Goal: Task Accomplishment & Management: Manage account settings

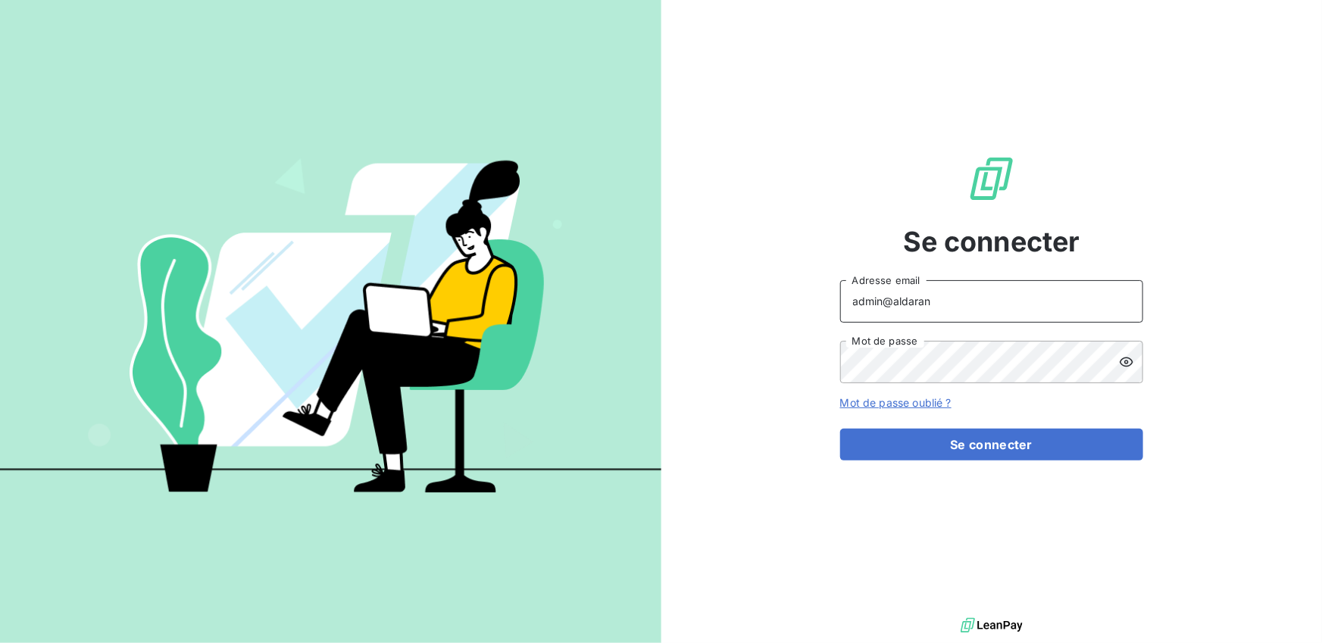
click at [990, 305] on input "admin@aldaran" at bounding box center [991, 301] width 303 height 42
type input "admin@niji"
click at [840, 429] on button "Se connecter" at bounding box center [991, 445] width 303 height 32
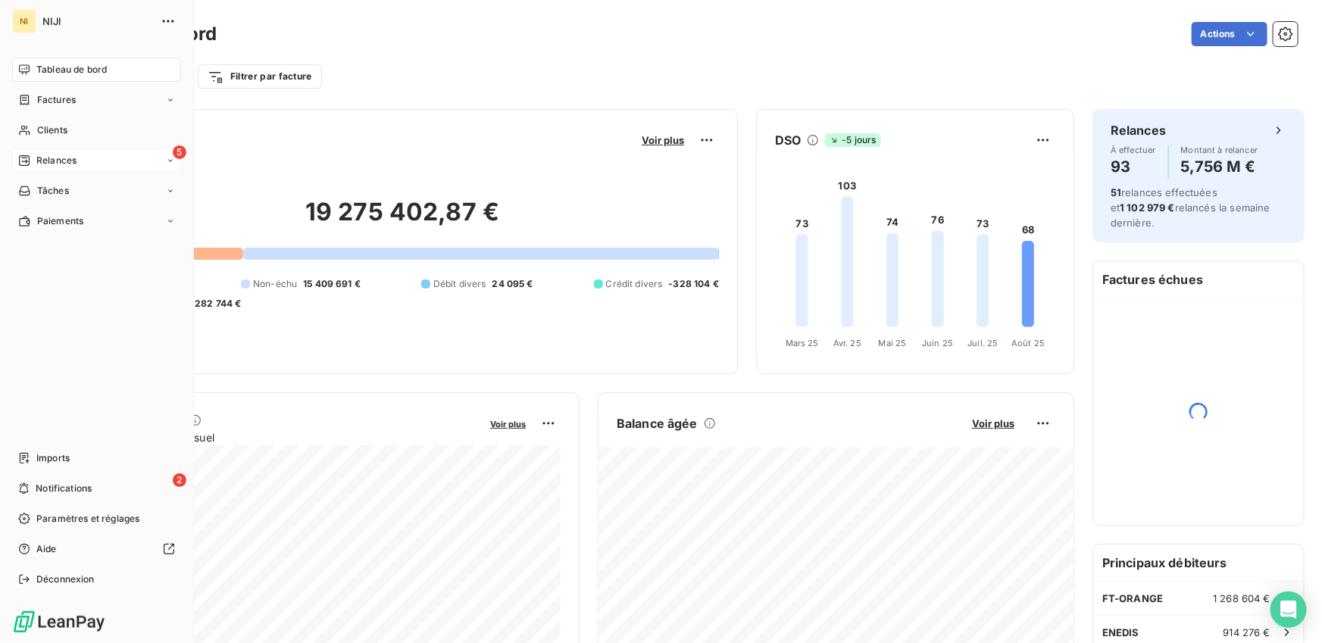
click at [31, 161] on div "Relances" at bounding box center [47, 161] width 58 height 14
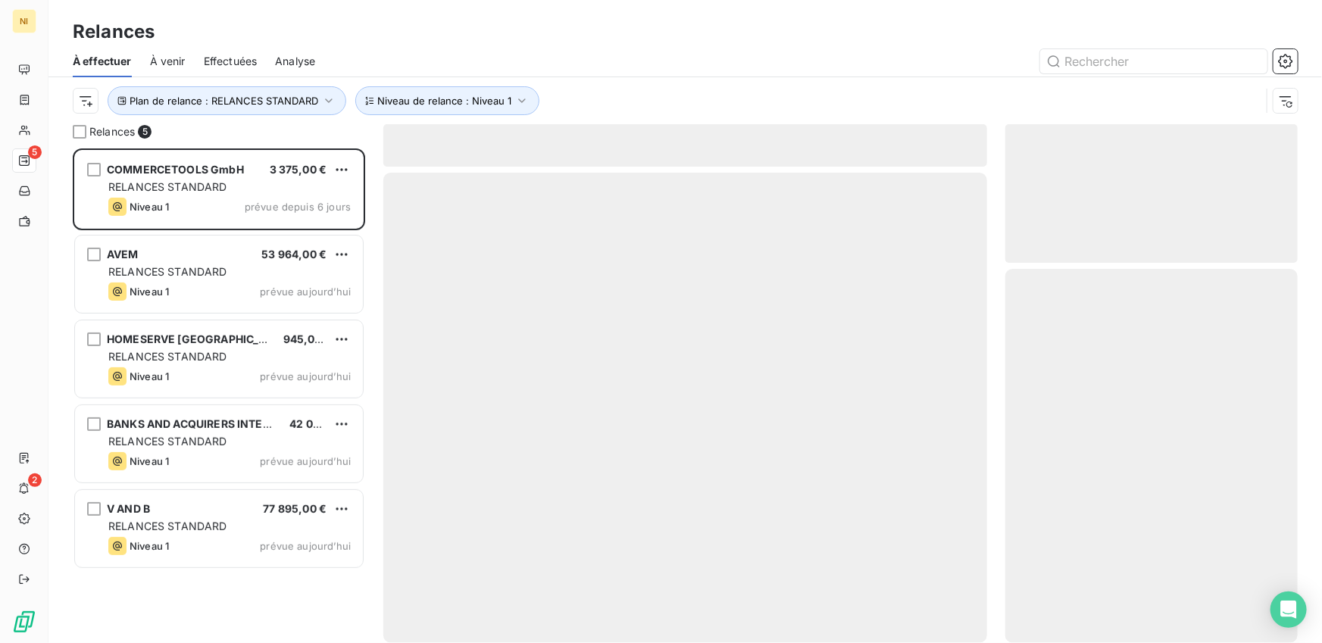
scroll to position [495, 292]
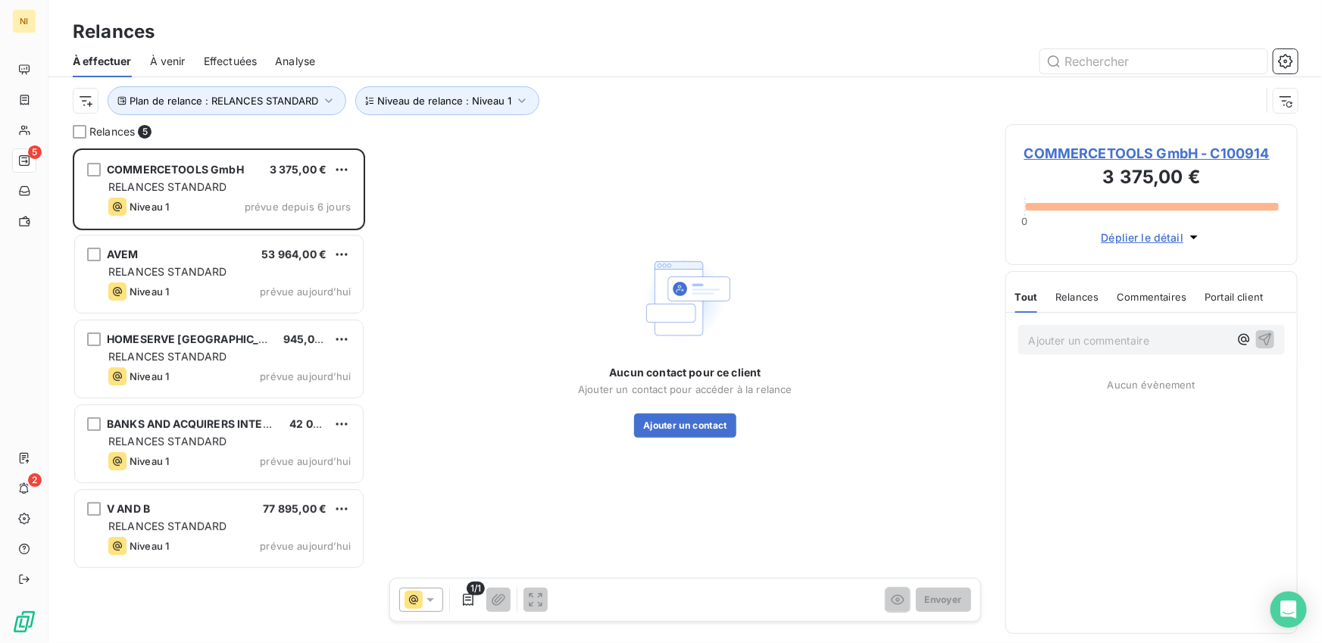
click at [237, 66] on span "Effectuées" at bounding box center [231, 61] width 54 height 15
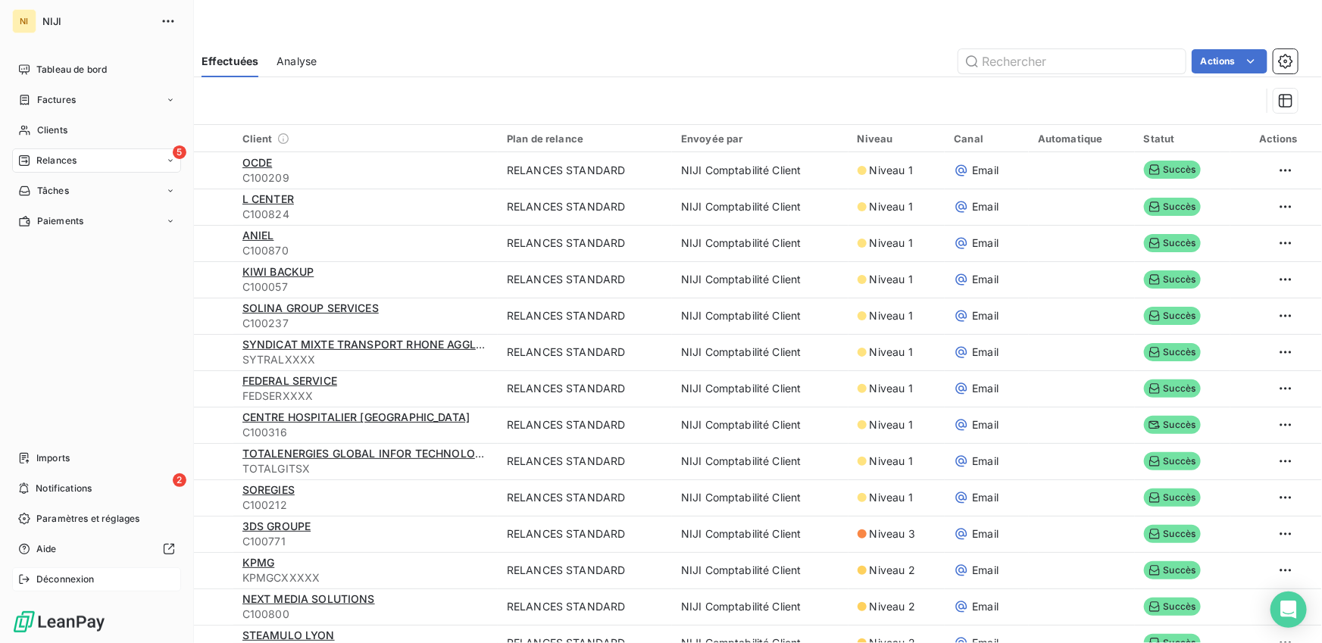
click at [33, 579] on div "Déconnexion" at bounding box center [96, 579] width 169 height 24
